Goal: Find specific page/section: Find specific page/section

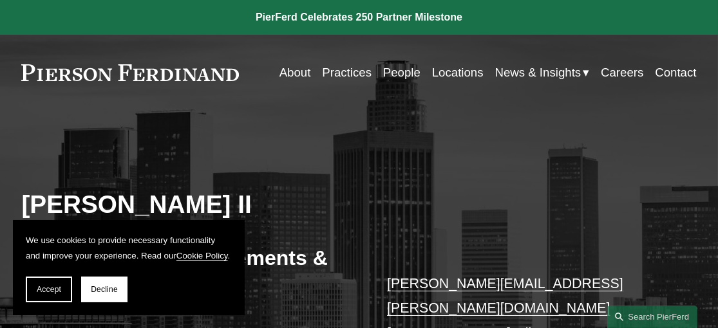
click at [287, 66] on link "About" at bounding box center [295, 72] width 32 height 24
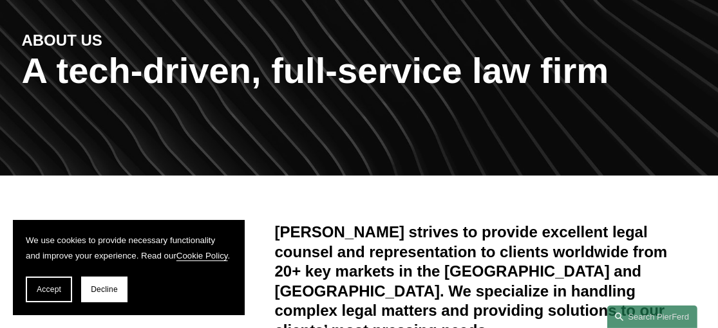
scroll to position [129, 0]
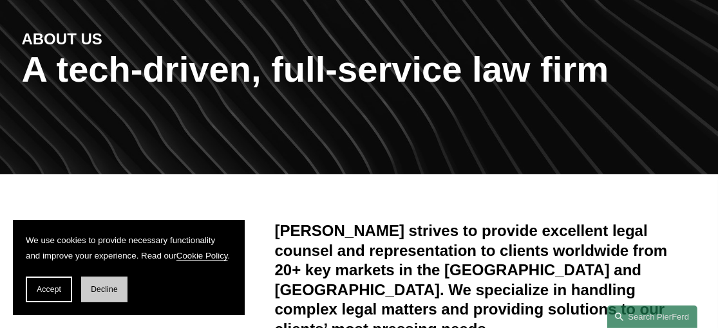
click at [98, 286] on span "Decline" at bounding box center [104, 289] width 27 height 9
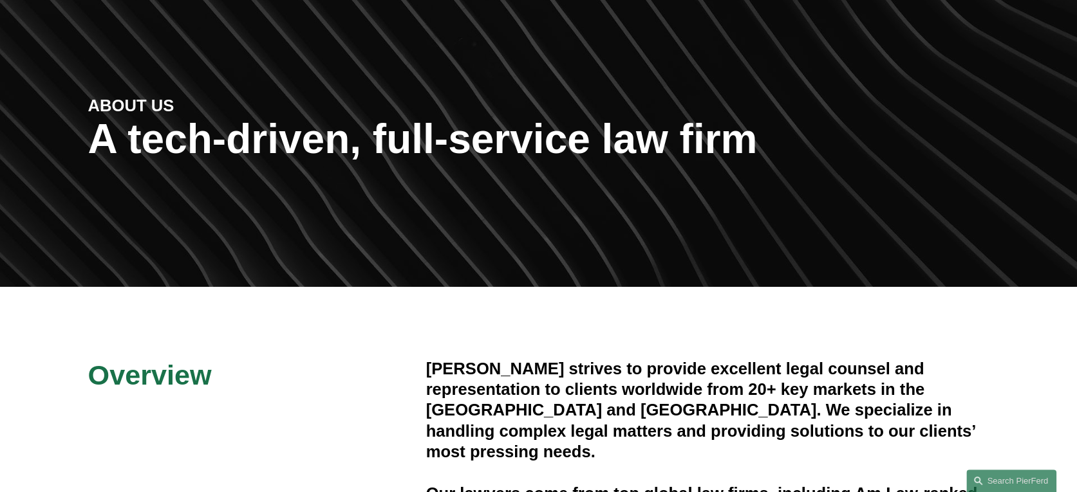
scroll to position [0, 0]
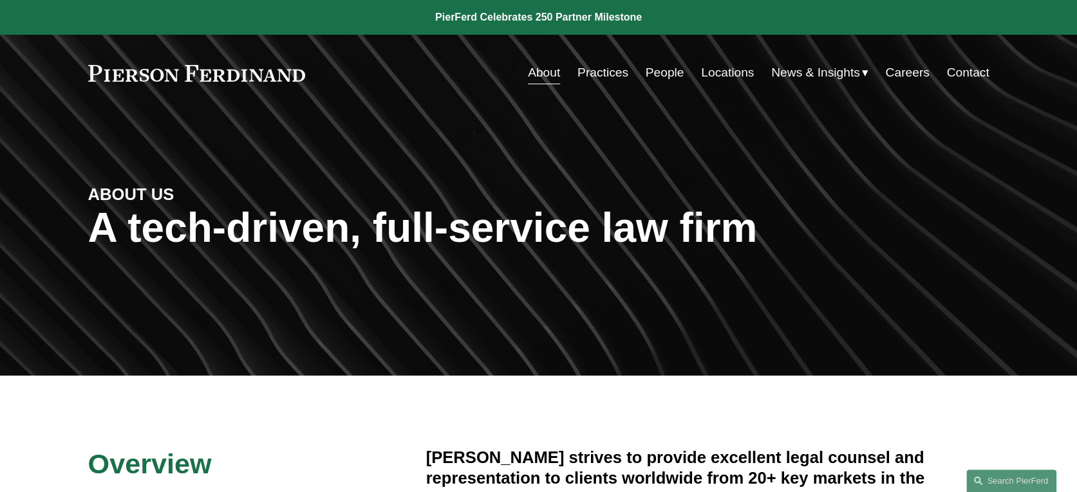
click at [654, 77] on link "People" at bounding box center [664, 72] width 39 height 24
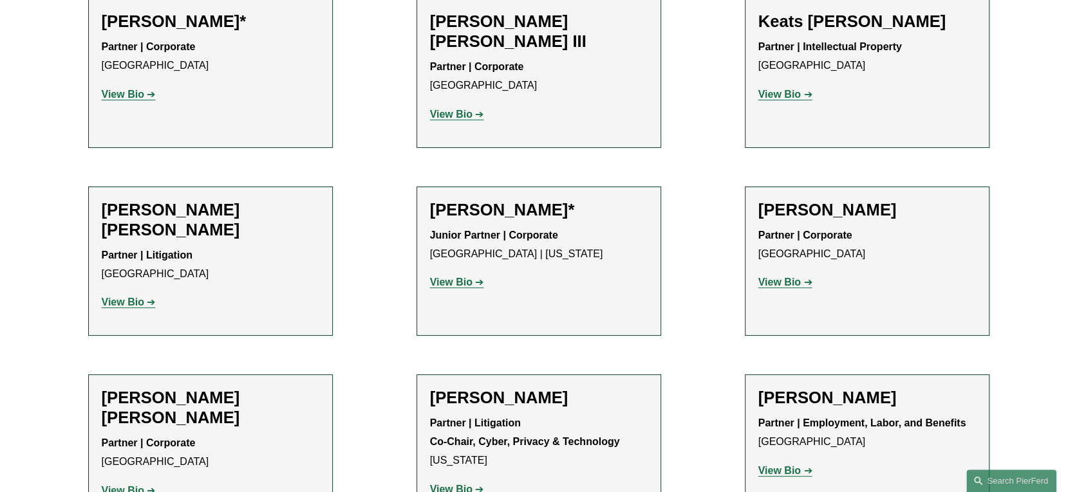
scroll to position [1395, 0]
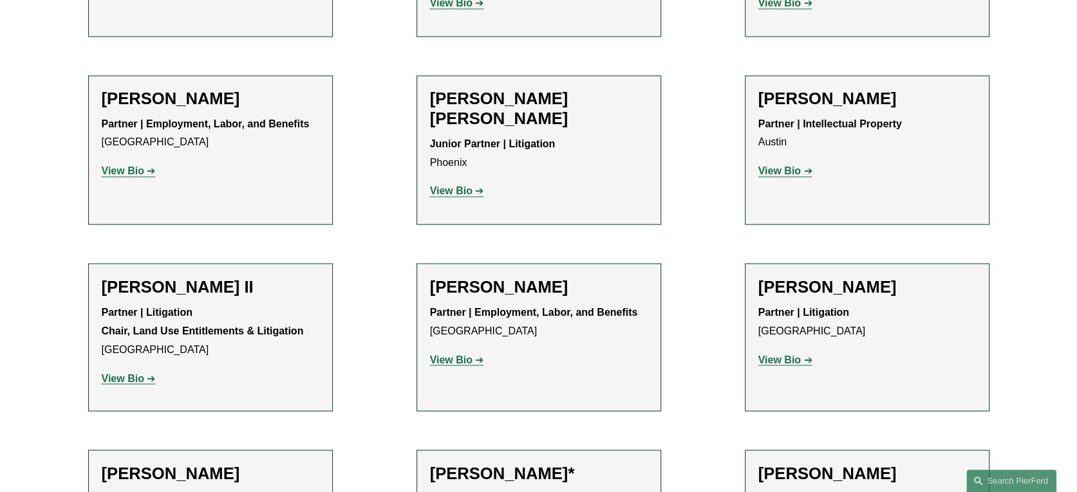
click at [148, 373] on link "View Bio" at bounding box center [129, 378] width 54 height 11
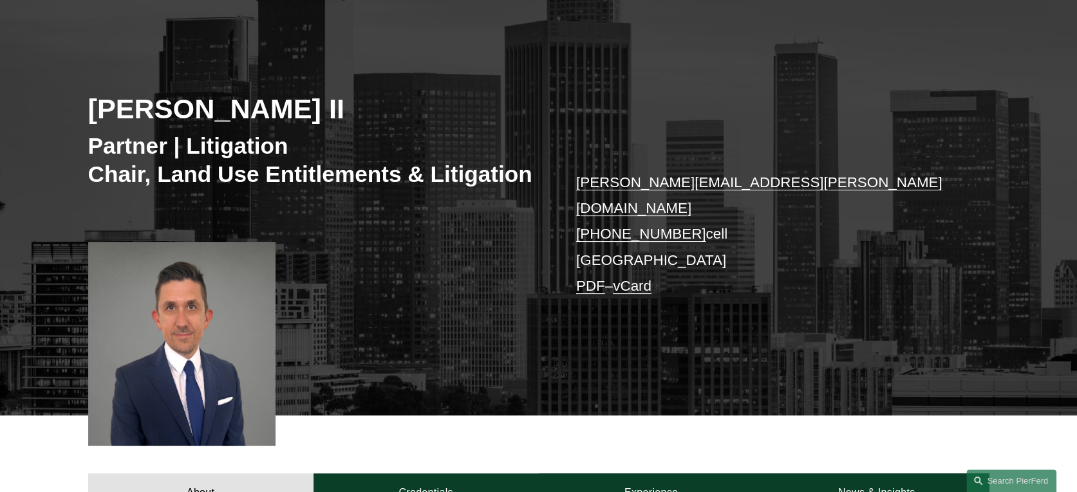
scroll to position [64, 0]
